Goal: Entertainment & Leisure: Consume media (video, audio)

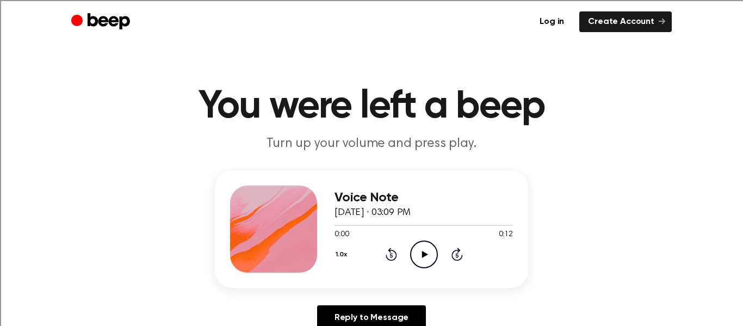
click at [425, 251] on icon "Play Audio" at bounding box center [424, 254] width 28 height 28
click at [428, 242] on icon "Play Audio" at bounding box center [424, 254] width 28 height 28
click at [420, 250] on icon "Play Audio" at bounding box center [424, 254] width 28 height 28
drag, startPoint x: 417, startPoint y: 239, endPoint x: 415, endPoint y: 244, distance: 5.9
click at [415, 244] on div "Voice Note August 26, 2025 · 03:15 PM 0:00 0:14 Your browser does not support t…" at bounding box center [424, 229] width 178 height 87
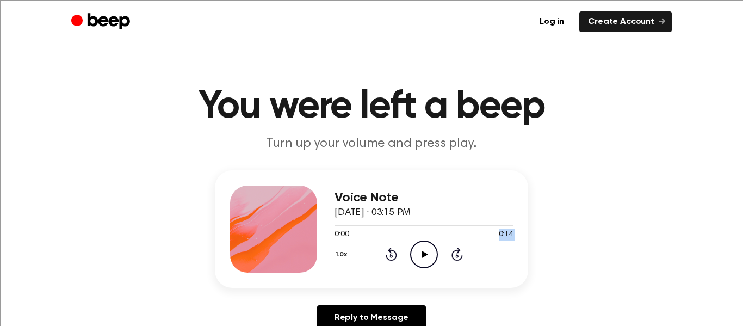
click at [423, 246] on icon "Play Audio" at bounding box center [424, 254] width 28 height 28
click at [434, 240] on icon "Play Audio" at bounding box center [424, 254] width 28 height 28
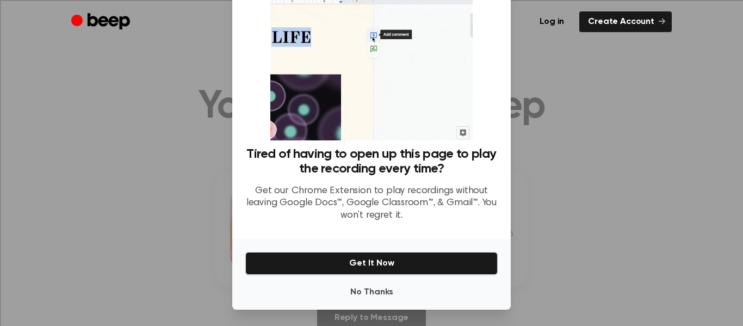
scroll to position [67, 0]
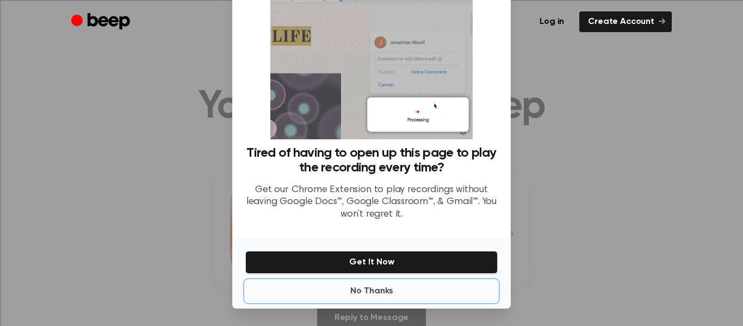
click at [383, 290] on button "No Thanks" at bounding box center [371, 291] width 252 height 22
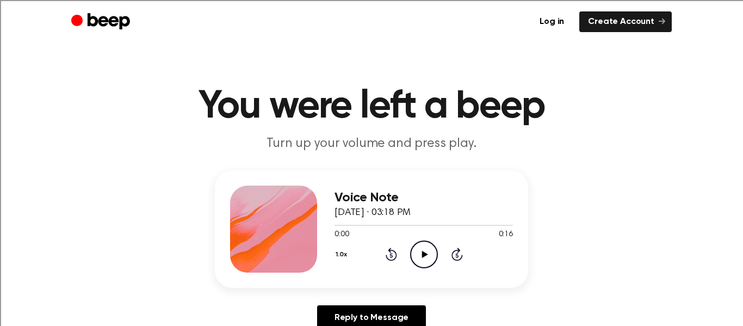
click at [418, 253] on icon "Play Audio" at bounding box center [424, 254] width 28 height 28
click at [423, 248] on icon "Play Audio" at bounding box center [424, 254] width 28 height 28
